Goal: Task Accomplishment & Management: Check status

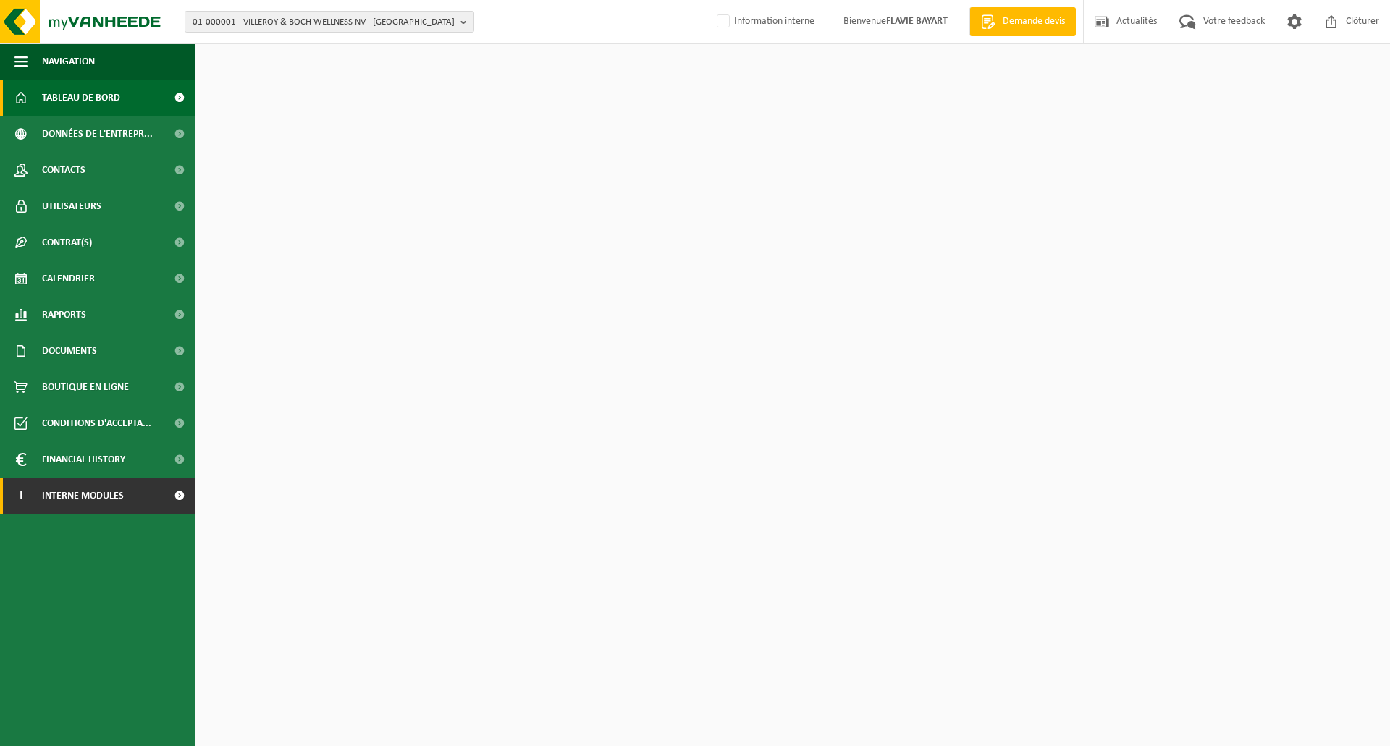
click at [152, 487] on link "I Interne modules" at bounding box center [97, 496] width 195 height 36
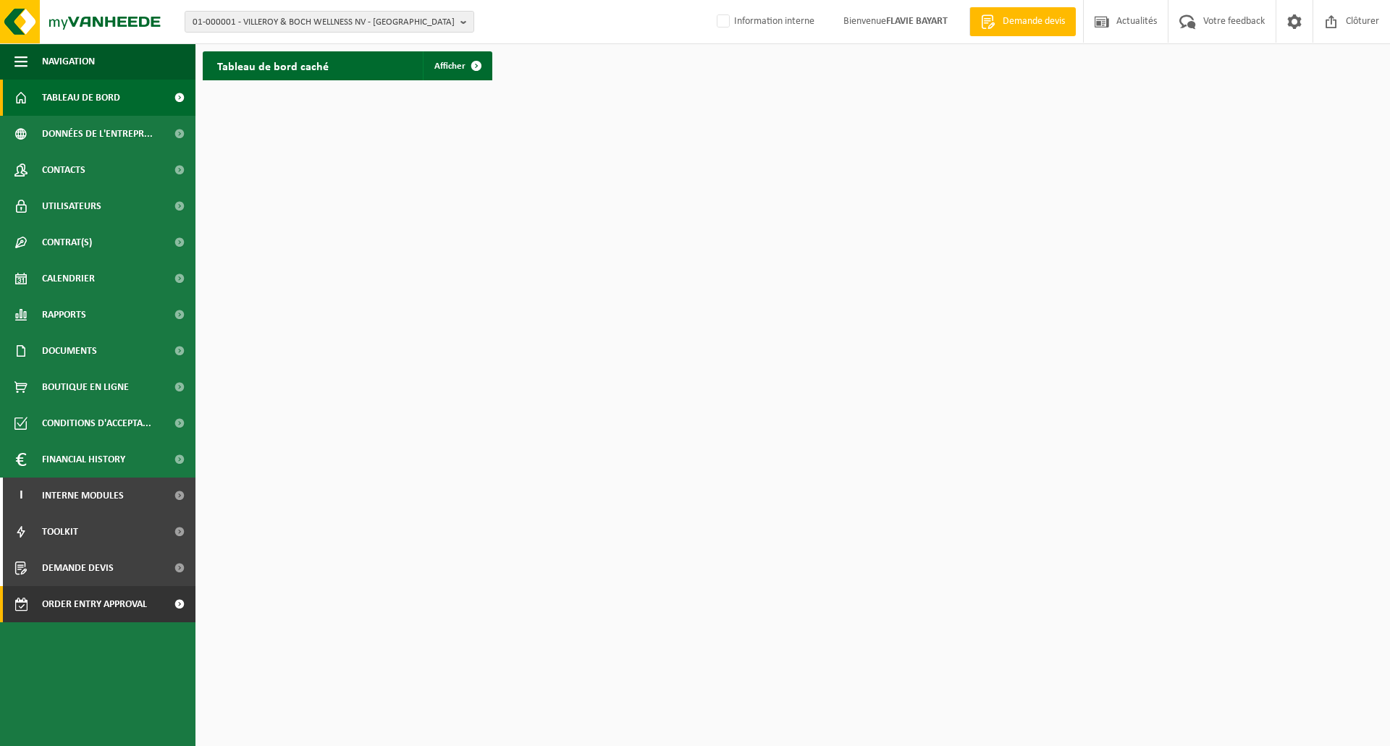
click at [129, 601] on span "Order entry approval" at bounding box center [94, 604] width 105 height 36
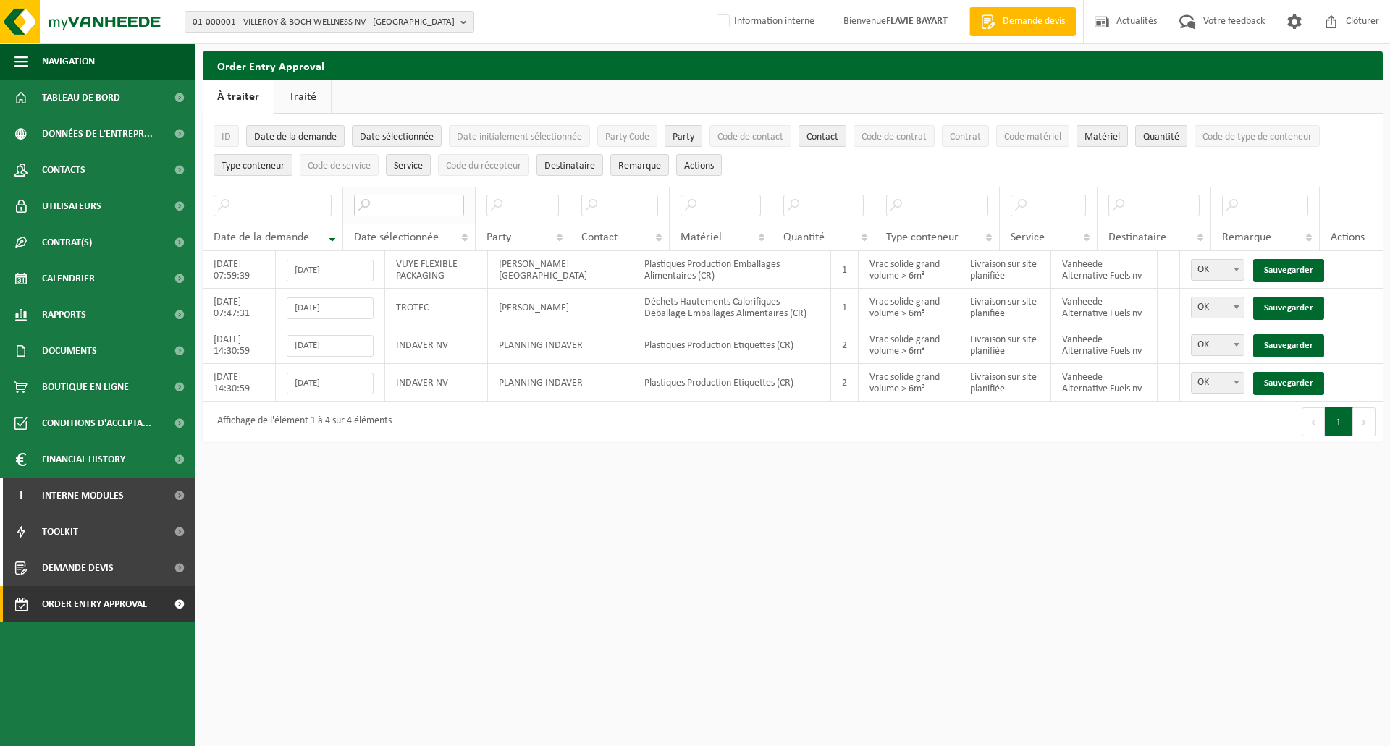
click at [392, 208] on input "text" at bounding box center [409, 206] width 110 height 22
